Goal: Find specific page/section: Find specific page/section

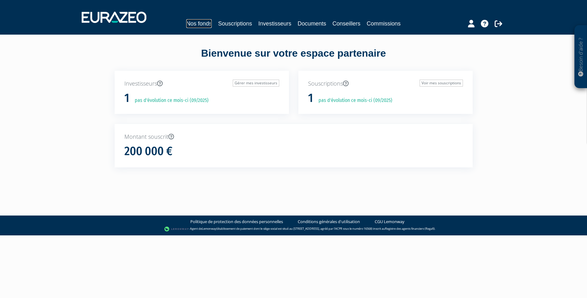
click at [192, 23] on link "Nos fonds" at bounding box center [198, 23] width 25 height 9
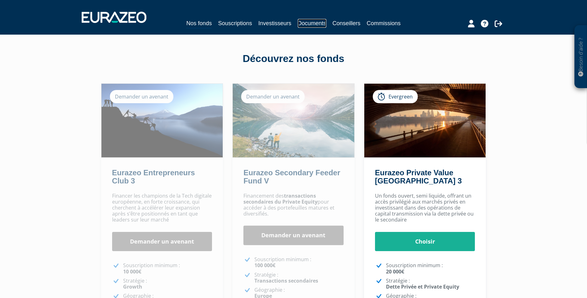
click at [310, 23] on link "Documents" at bounding box center [312, 23] width 29 height 9
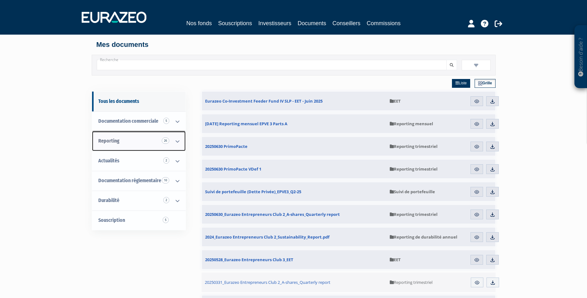
click at [124, 144] on link "Reporting 26" at bounding box center [139, 141] width 94 height 20
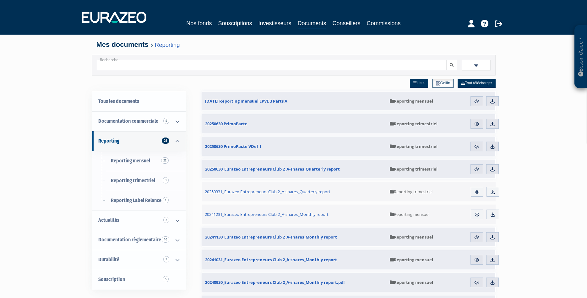
click at [135, 63] on input "Recherche" at bounding box center [272, 65] width 350 height 10
type input "idinvest patrimoine 2016"
click at [447, 60] on button "submit" at bounding box center [452, 65] width 11 height 10
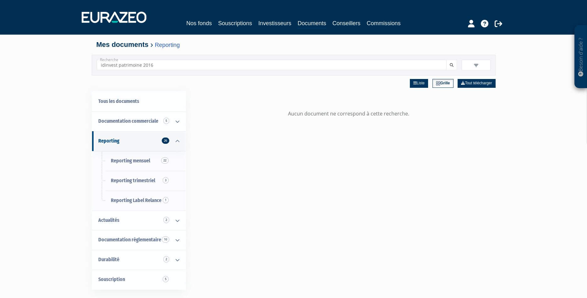
drag, startPoint x: 156, startPoint y: 66, endPoint x: 94, endPoint y: 65, distance: 61.9
click at [97, 65] on input "idinvest patrimoine 2016" at bounding box center [272, 65] width 350 height 10
click at [447, 60] on button "submit" at bounding box center [452, 65] width 11 height 10
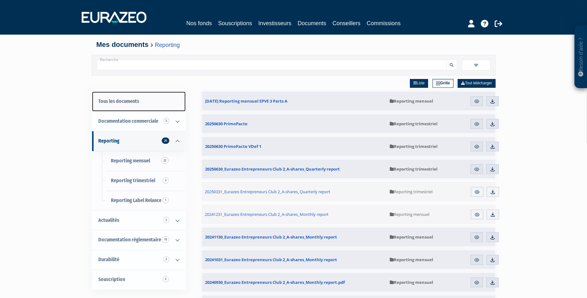
click at [113, 102] on link "Tous les documents" at bounding box center [139, 101] width 94 height 20
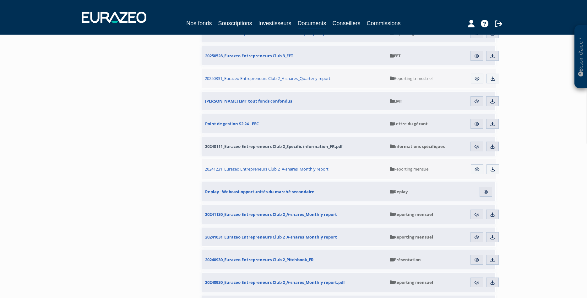
scroll to position [43, 0]
